Goal: Transaction & Acquisition: Purchase product/service

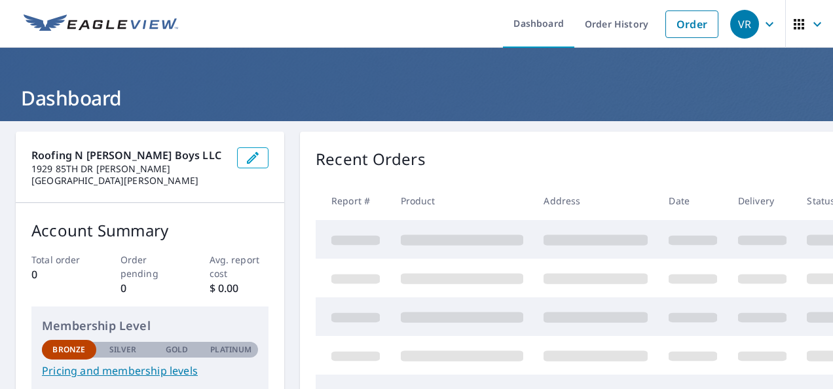
click at [761, 20] on icon "button" at bounding box center [769, 24] width 16 height 16
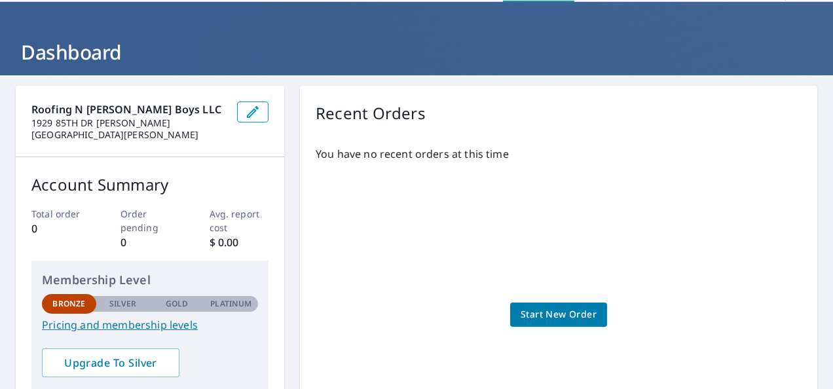
scroll to position [47, 0]
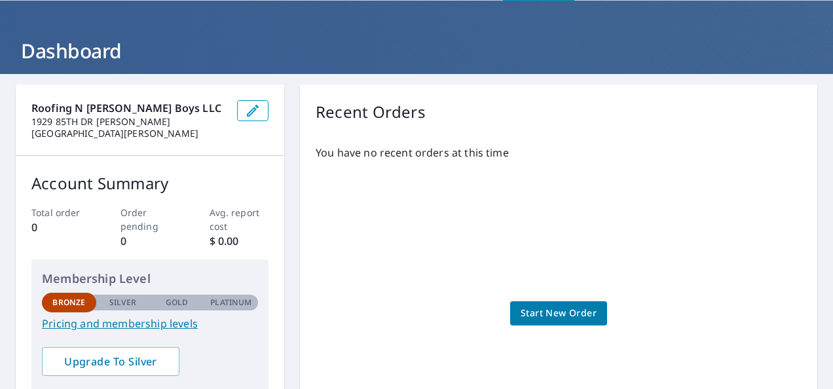
click at [544, 299] on div "You have no recent orders at this time Start New Order" at bounding box center [559, 300] width 486 height 332
click at [526, 329] on div "You have no recent orders at this time Start New Order" at bounding box center [559, 300] width 486 height 332
click at [521, 313] on span "Start New Order" at bounding box center [559, 313] width 76 height 16
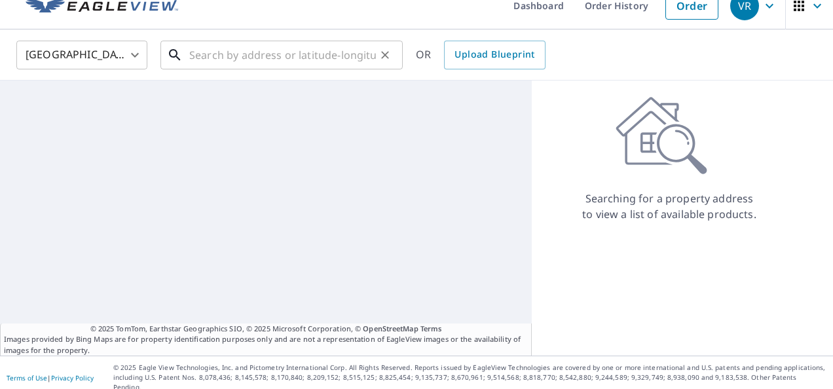
click at [306, 56] on input "text" at bounding box center [282, 55] width 187 height 37
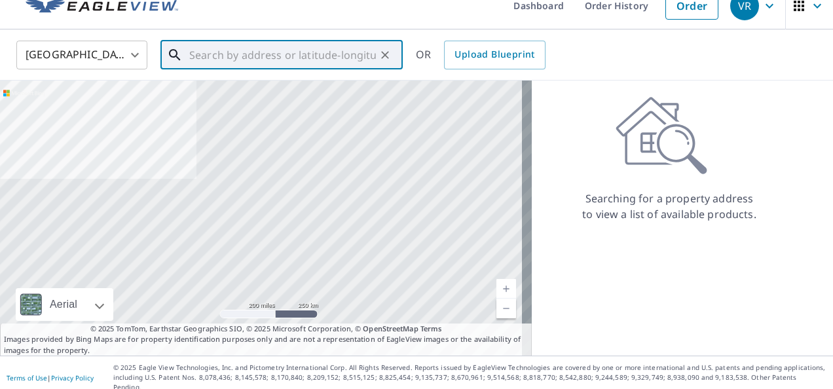
type input "2"
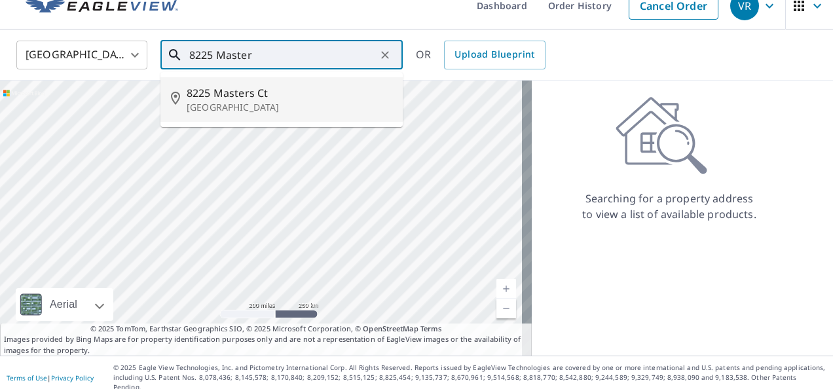
click at [234, 107] on p "Arlington, WA 98223" at bounding box center [290, 107] width 206 height 13
type input "8225 Masters Ct Arlington, WA 98223"
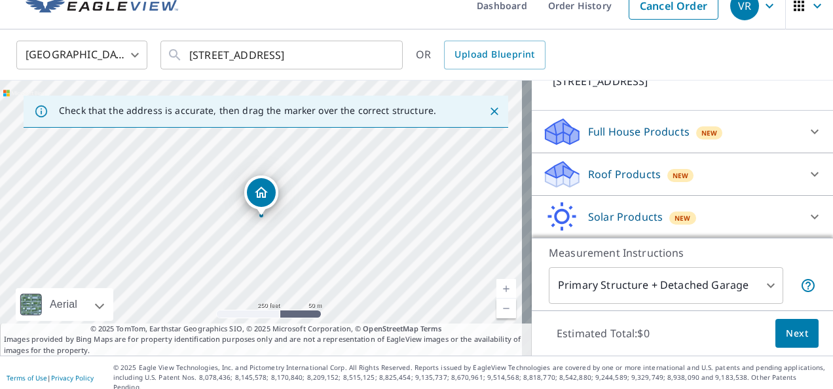
scroll to position [99, 0]
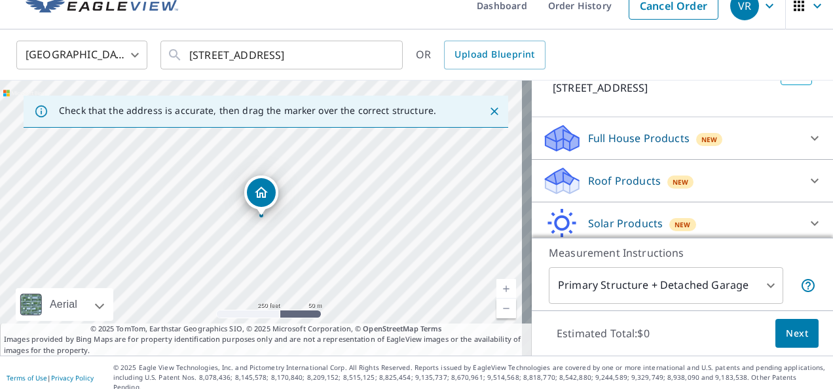
click at [631, 175] on p "Roof Products" at bounding box center [624, 181] width 73 height 16
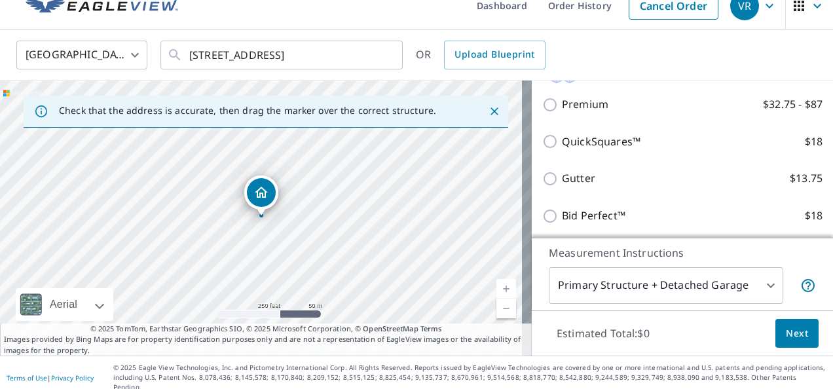
scroll to position [194, 0]
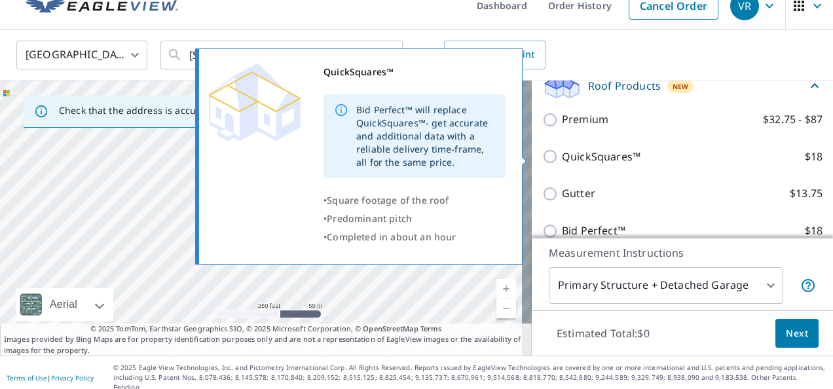
click at [562, 154] on p "QuickSquares™" at bounding box center [601, 157] width 79 height 16
click at [557, 154] on input "QuickSquares™ $18" at bounding box center [552, 157] width 20 height 16
checkbox input "true"
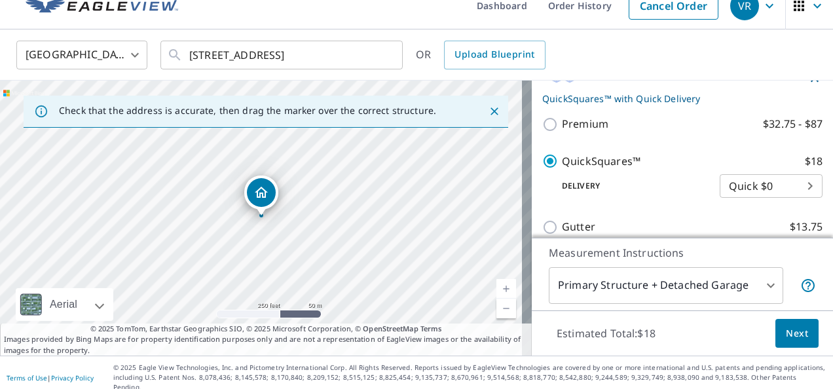
scroll to position [217, 0]
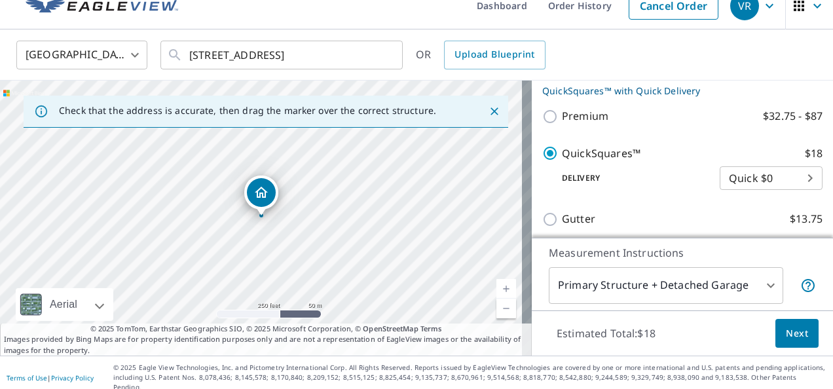
click at [724, 185] on body "VR VR Dashboard Order History Cancel Order VR United States US ​ 8225 Masters C…" at bounding box center [416, 194] width 833 height 389
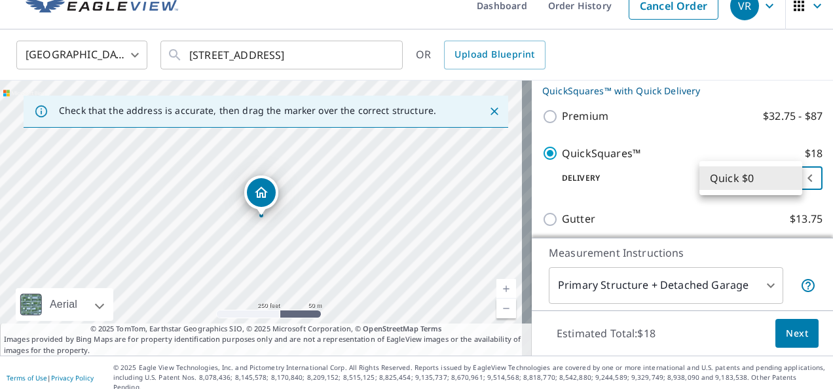
click at [724, 185] on li "Quick $0" at bounding box center [750, 178] width 103 height 24
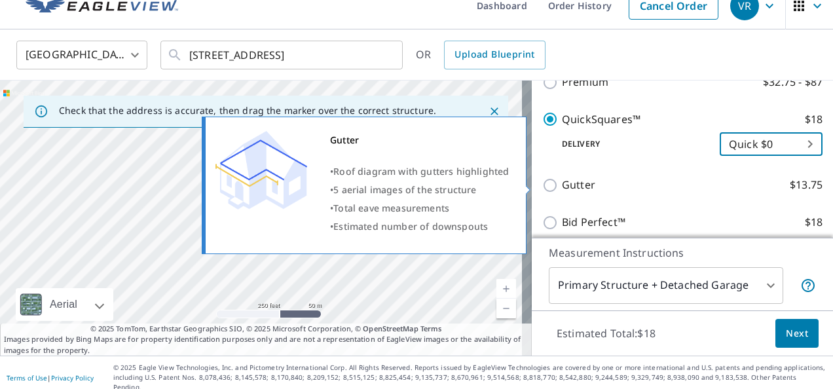
scroll to position [345, 0]
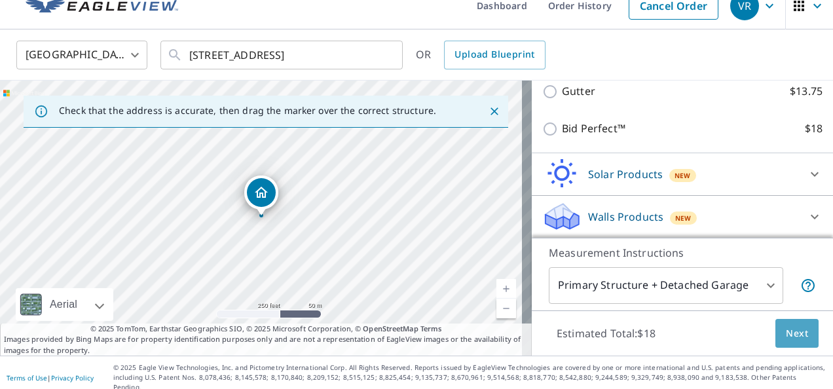
click at [795, 327] on span "Next" at bounding box center [797, 333] width 22 height 16
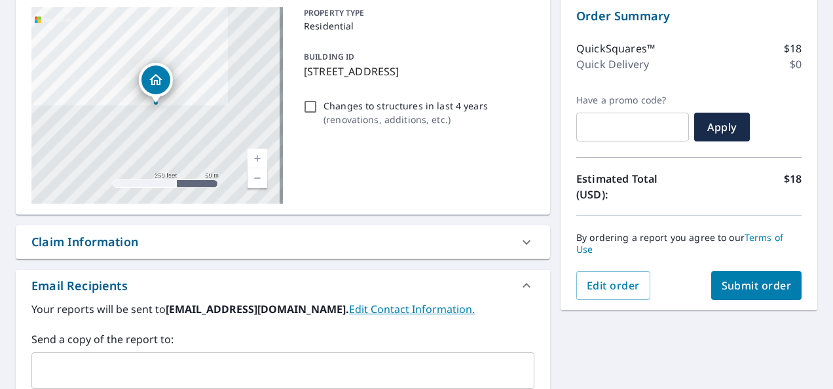
scroll to position [81, 0]
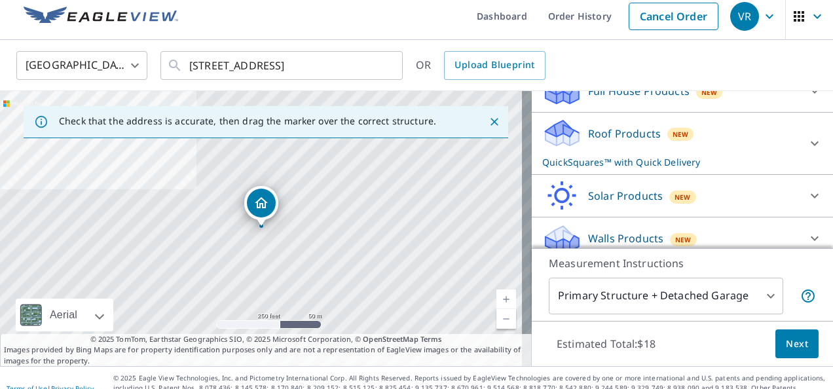
scroll to position [157, 0]
click at [615, 128] on p "Roof Products" at bounding box center [624, 133] width 73 height 16
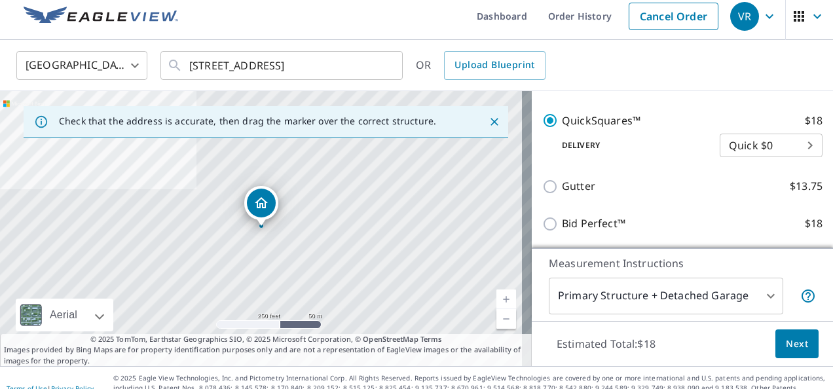
scroll to position [253, 0]
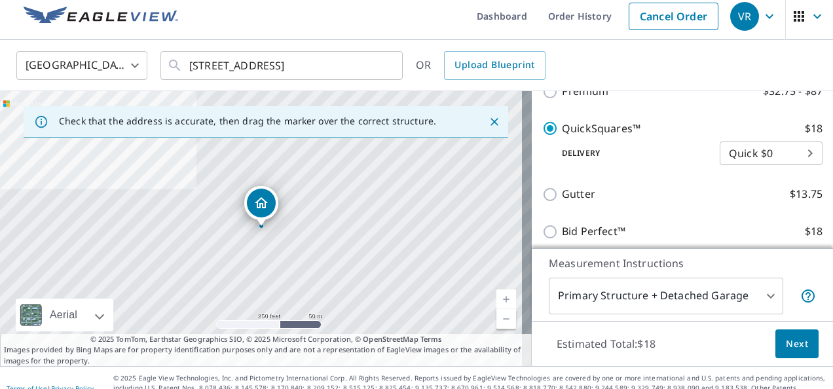
click at [760, 155] on body "VR VR Dashboard Order History Cancel Order VR United States US ​ 8225 Masters C…" at bounding box center [416, 194] width 833 height 389
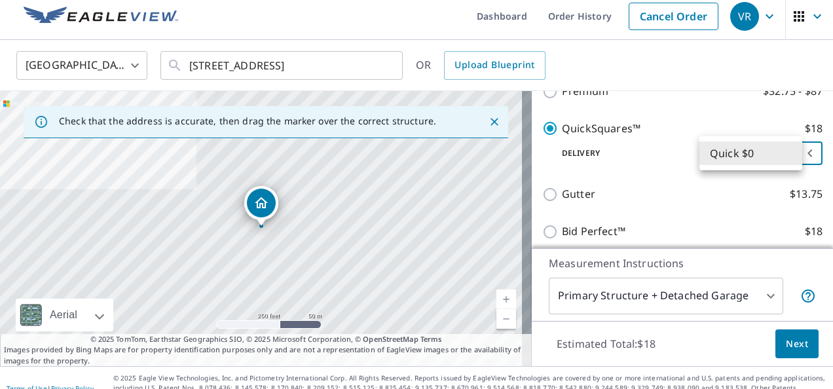
click at [760, 155] on li "Quick $0" at bounding box center [750, 153] width 103 height 24
click at [790, 354] on button "Next" at bounding box center [796, 343] width 43 height 29
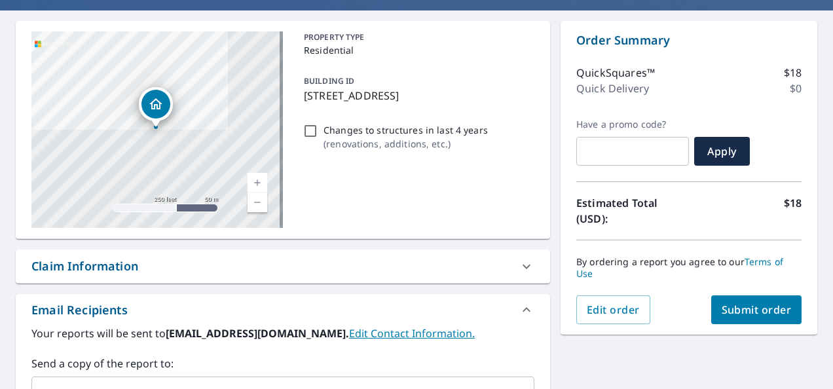
scroll to position [128, 0]
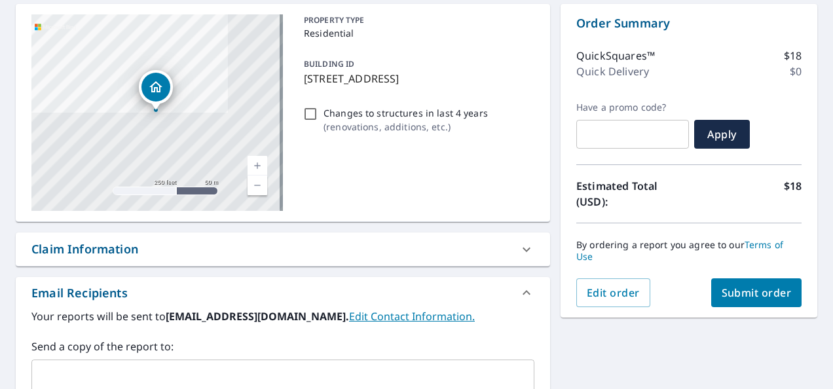
click at [484, 240] on div "Claim Information" at bounding box center [270, 249] width 479 height 18
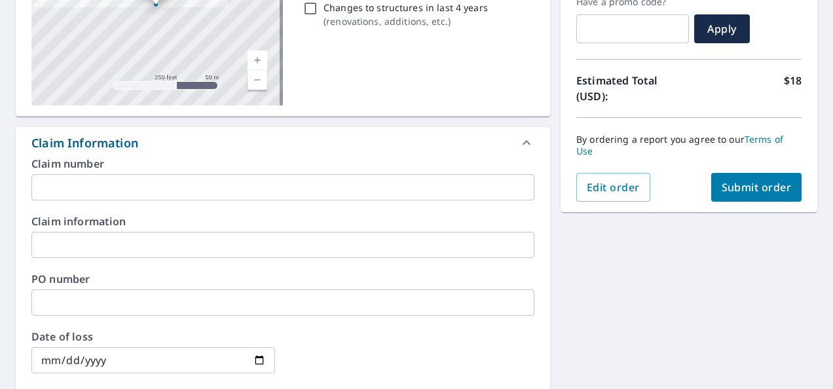
scroll to position [232, 0]
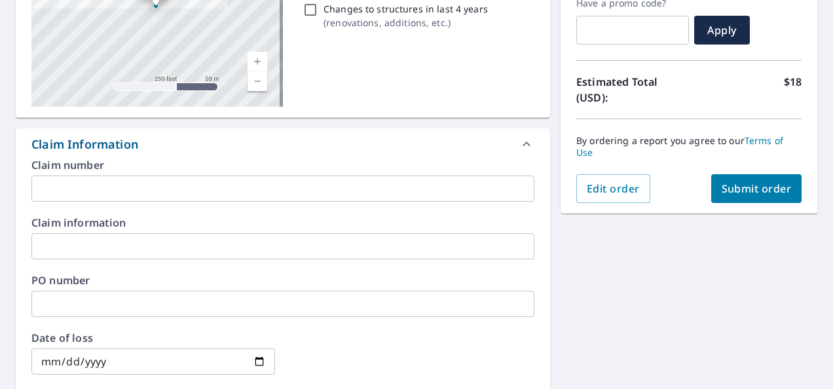
click at [398, 158] on div "Claim Information" at bounding box center [283, 143] width 534 height 31
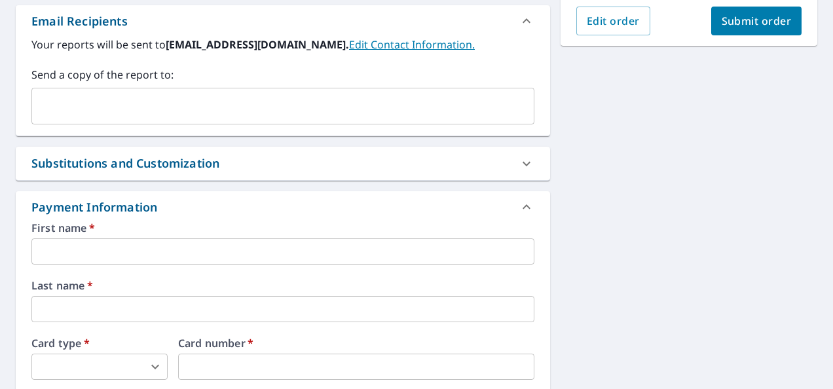
scroll to position [400, 0]
click at [271, 247] on input "text" at bounding box center [282, 251] width 503 height 26
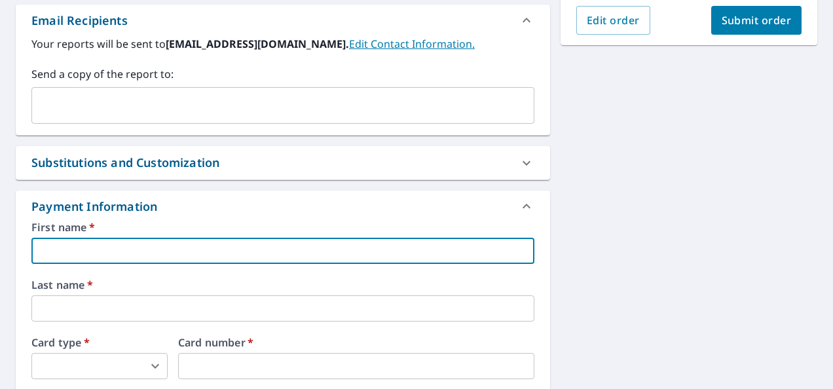
type input "Maria"
type input "roofingnramirezboys@gmail.com"
type input "Santana"
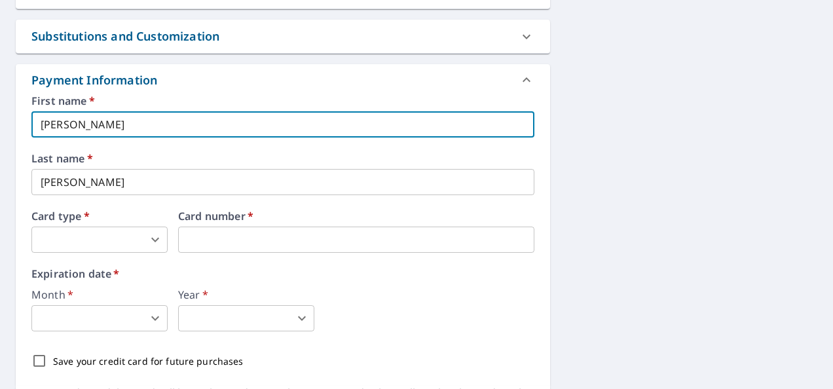
scroll to position [527, 0]
click at [92, 234] on body "VR VR Dashboard Order History Cancel Order VR Dashboard / Finalize Order Finali…" at bounding box center [416, 194] width 833 height 389
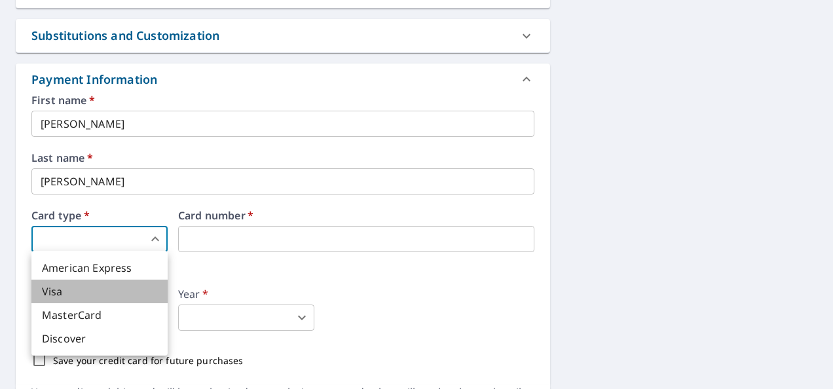
click at [88, 295] on li "Visa" at bounding box center [99, 292] width 136 height 24
type input "2"
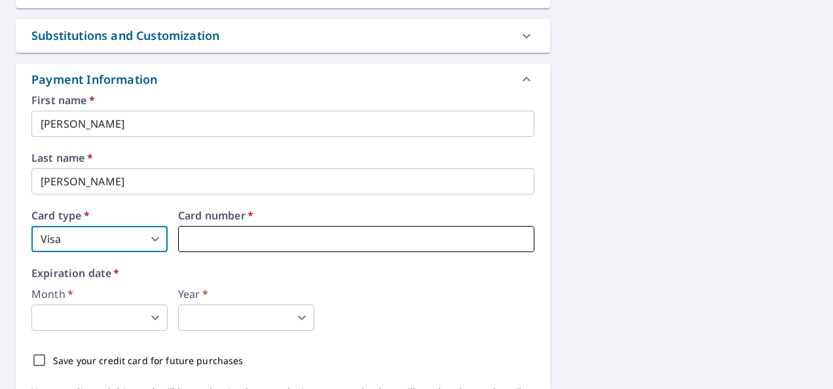
click at [238, 229] on iframe at bounding box center [356, 239] width 356 height 26
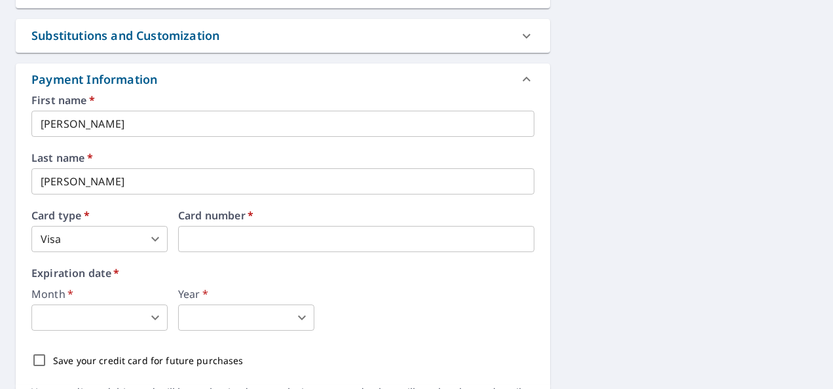
click at [100, 316] on body "VR VR Dashboard Order History Cancel Order VR Dashboard / Finalize Order Finali…" at bounding box center [416, 194] width 833 height 389
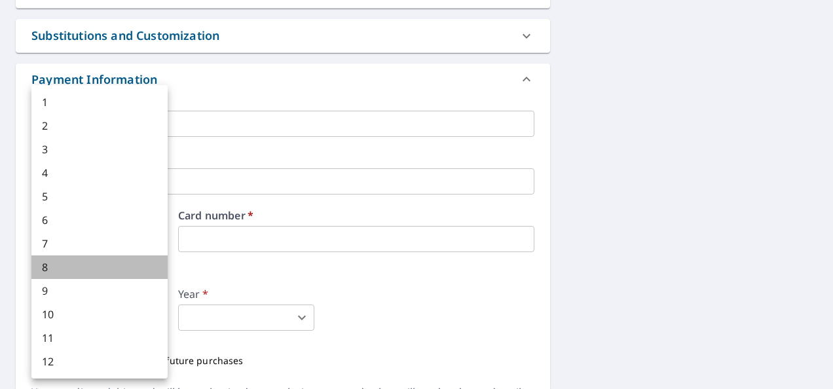
click at [81, 265] on li "8" at bounding box center [99, 267] width 136 height 24
type input "8"
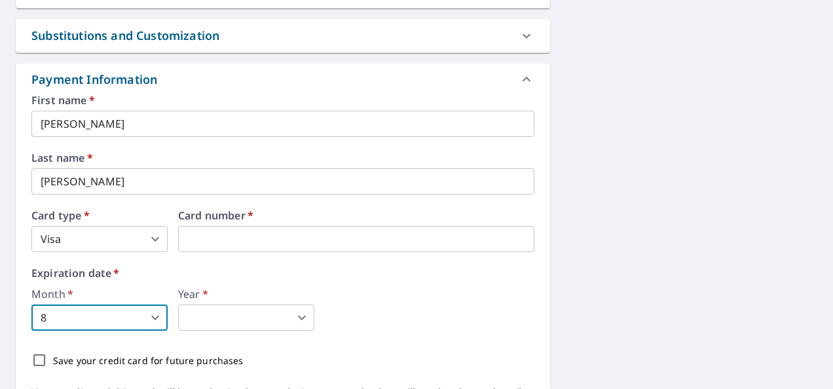
click at [225, 315] on body "VR VR Dashboard Order History Cancel Order VR Dashboard / Finalize Order Finali…" at bounding box center [416, 194] width 833 height 389
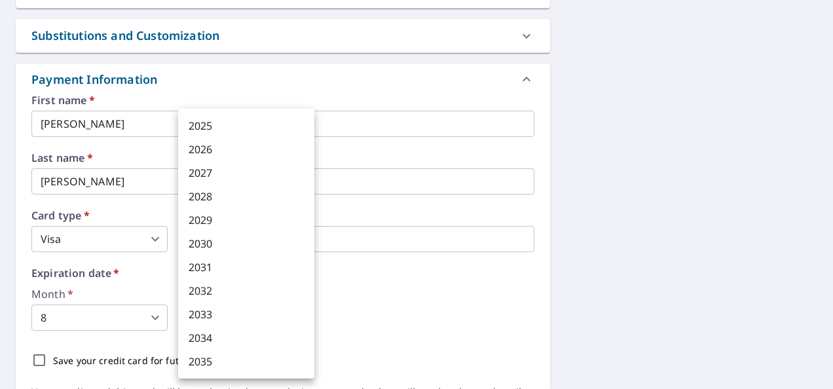
click at [221, 223] on li "2029" at bounding box center [246, 220] width 136 height 24
type input "2029"
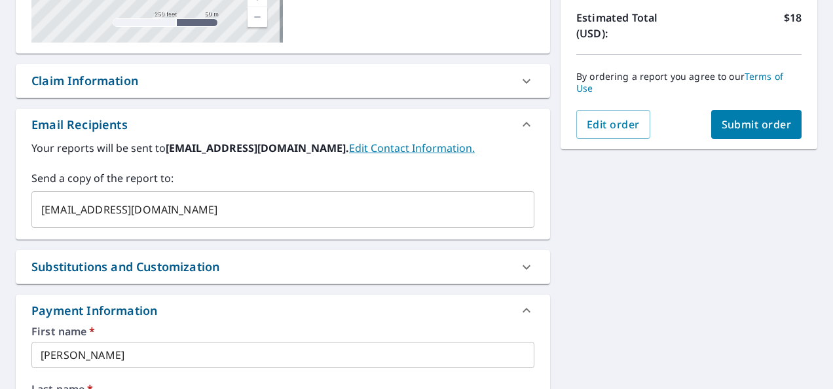
scroll to position [355, 0]
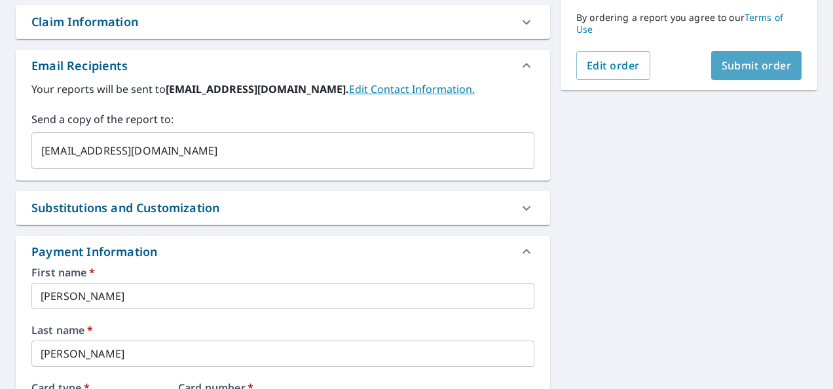
click at [724, 66] on span "Submit order" at bounding box center [757, 65] width 70 height 14
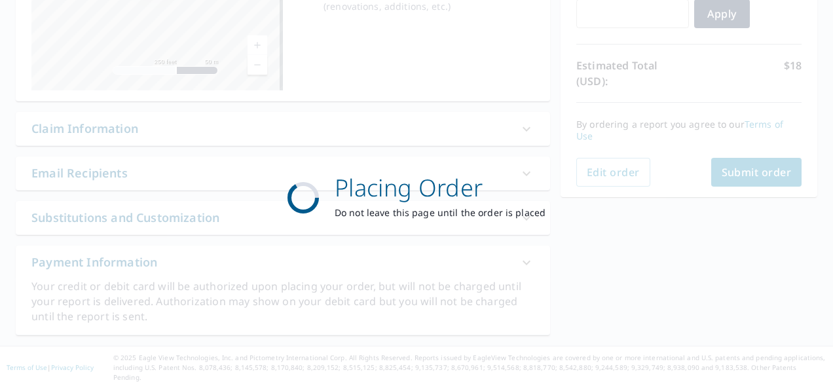
scroll to position [236, 0]
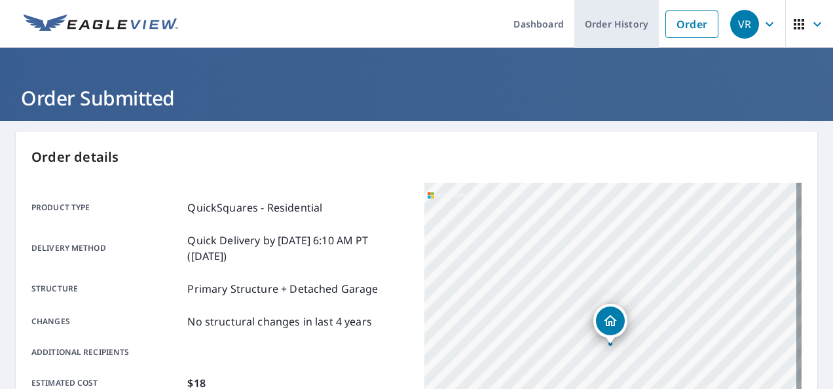
click at [594, 24] on link "Order History" at bounding box center [616, 24] width 84 height 48
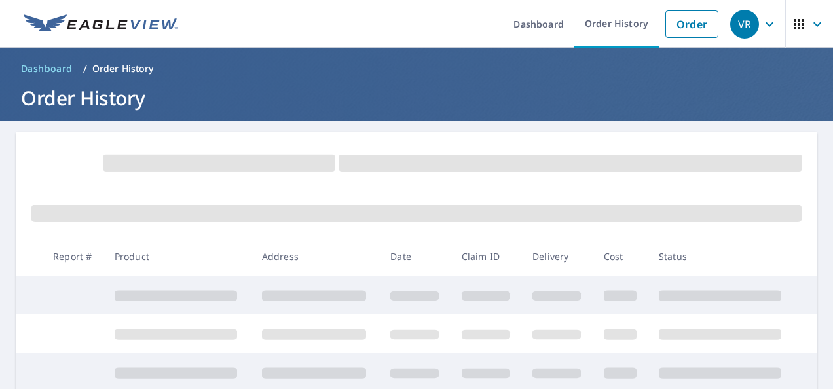
scroll to position [83, 0]
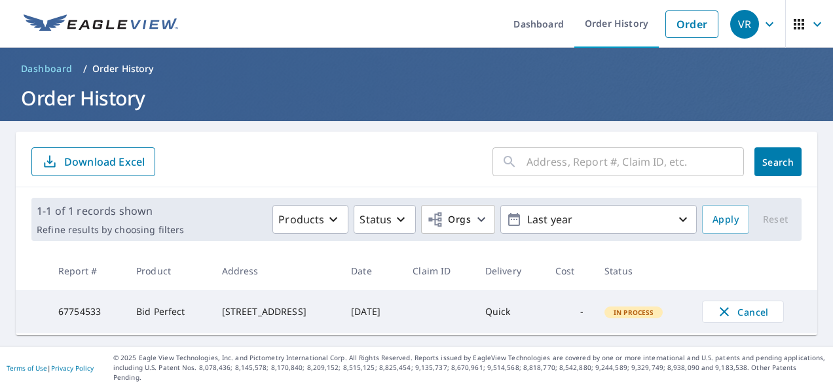
click at [189, 79] on header "Dashboard / Order History Order History" at bounding box center [416, 84] width 833 height 73
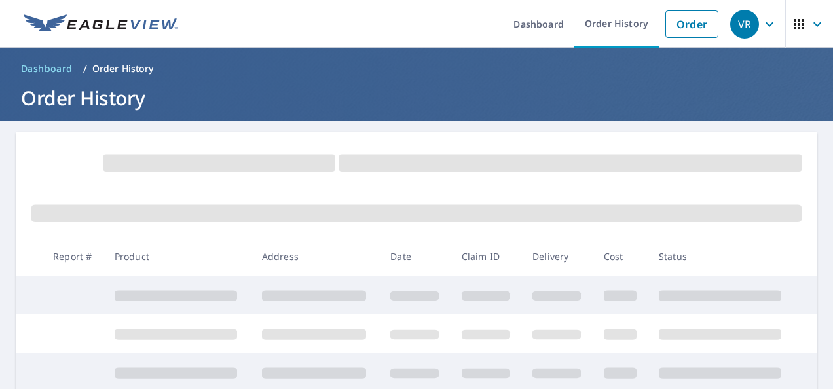
scroll to position [71, 0]
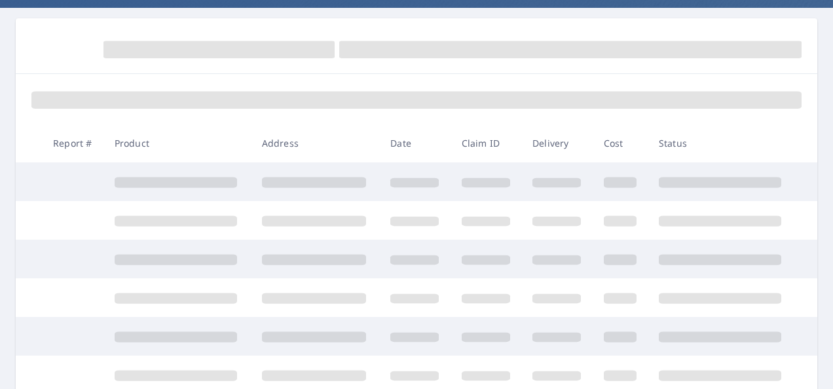
scroll to position [136, 0]
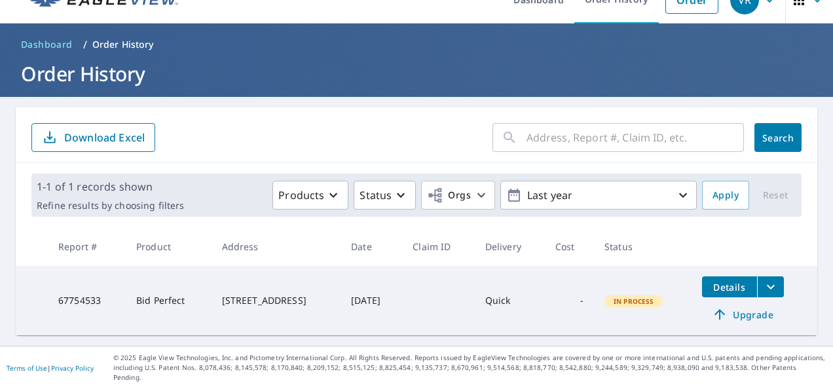
scroll to position [14, 0]
